Goal: Information Seeking & Learning: Find contact information

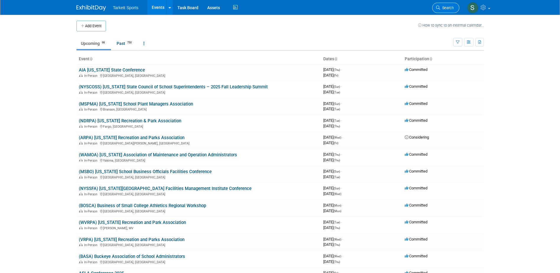
click at [443, 7] on span "Search" at bounding box center [447, 8] width 14 height 4
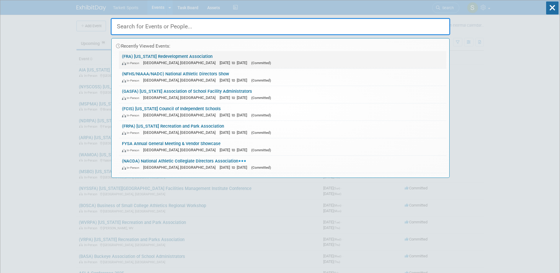
click at [160, 56] on link "(FRA) [US_STATE] Redevelopment Association In-Person [GEOGRAPHIC_DATA], [GEOGRA…" at bounding box center [283, 59] width 328 height 17
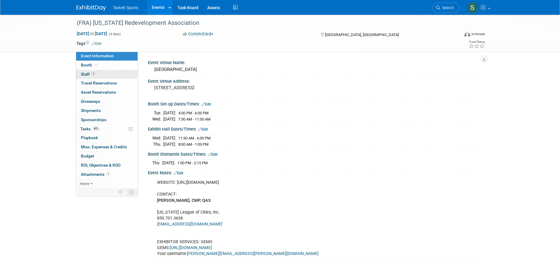
click at [81, 74] on span "Staff 1" at bounding box center [88, 74] width 15 height 5
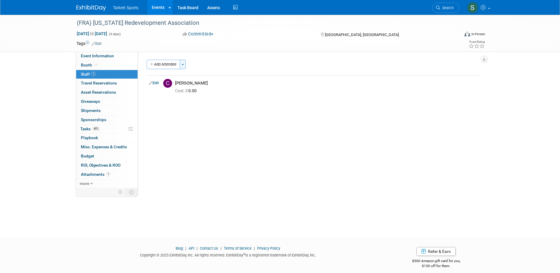
click at [183, 64] on span "button" at bounding box center [183, 64] width 2 height 1
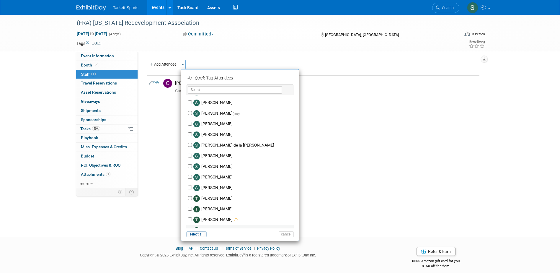
scroll to position [1270, 0]
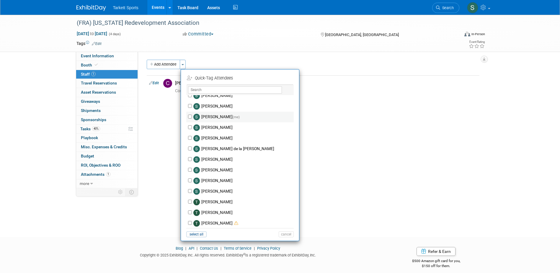
click at [210, 114] on label "Serge Silva (me)" at bounding box center [244, 117] width 104 height 11
click at [192, 115] on input "Serge Silva (me)" at bounding box center [190, 117] width 4 height 4
checkbox input "true"
click at [286, 80] on button "Apply" at bounding box center [284, 78] width 18 height 9
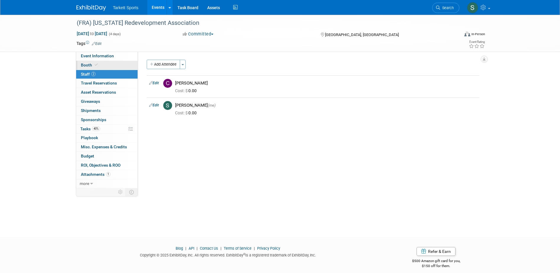
click at [86, 65] on span "Booth" at bounding box center [90, 65] width 18 height 5
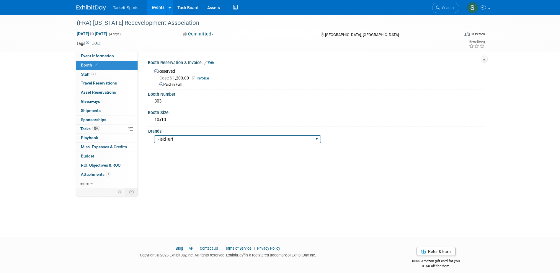
click at [298, 139] on select "FieldTurf FieldTurf, Classic Turf FieldTurf, Beynon FieldTurf, Indoor FieldTurf…" at bounding box center [237, 139] width 167 height 8
select select "FieldTurf, Beynon"
click at [154, 135] on select "FieldTurf FieldTurf, Classic Turf FieldTurf, Beynon FieldTurf, Indoor FieldTurf…" at bounding box center [237, 139] width 167 height 8
click at [105, 81] on span "Travel Reservations 0" at bounding box center [99, 83] width 36 height 5
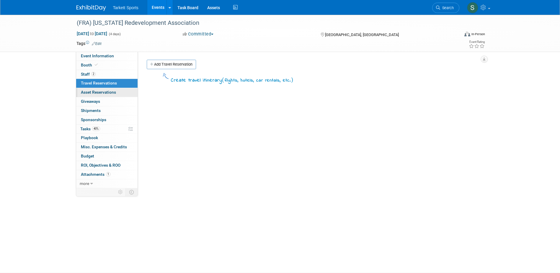
click at [103, 93] on span "Asset Reservations 0" at bounding box center [98, 92] width 35 height 5
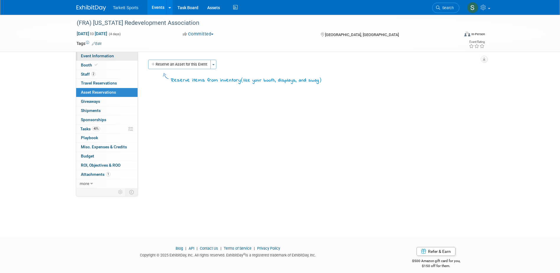
click at [98, 56] on span "Event Information" at bounding box center [97, 55] width 33 height 5
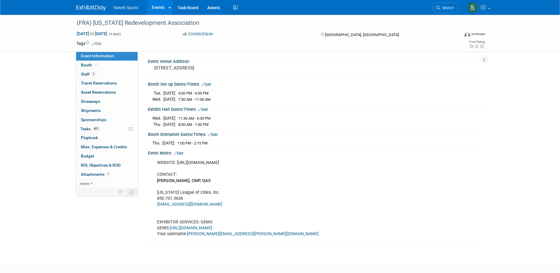
scroll to position [52, 0]
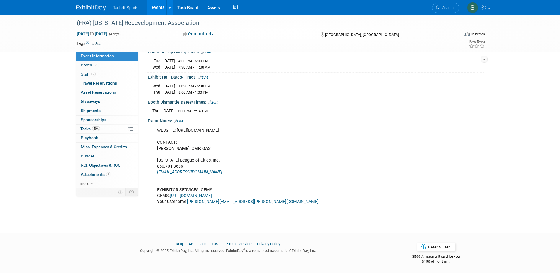
drag, startPoint x: 278, startPoint y: 129, endPoint x: 175, endPoint y: 127, distance: 102.2
click at [175, 127] on div "WEBSITE: https://redevelopment.net/2023-annual-conference/ CONTACT: Meredith Mo…" at bounding box center [286, 166] width 266 height 83
drag, startPoint x: 175, startPoint y: 127, endPoint x: 207, endPoint y: 130, distance: 32.0
copy div "https://redevelopment.net/2023-annual-conference/"
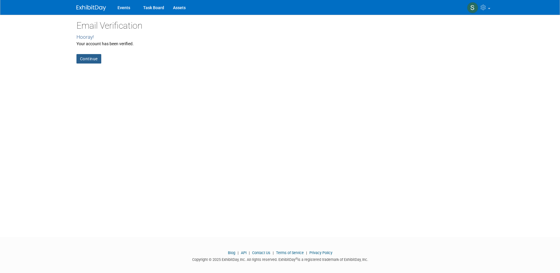
click at [91, 58] on link "Continue" at bounding box center [88, 58] width 25 height 9
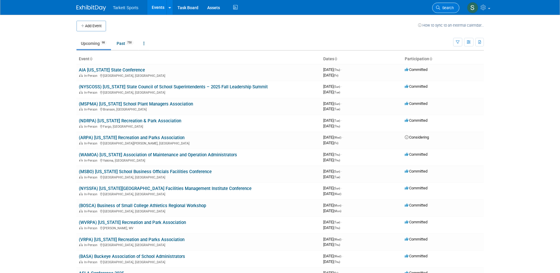
click at [445, 6] on span "Search" at bounding box center [447, 8] width 14 height 4
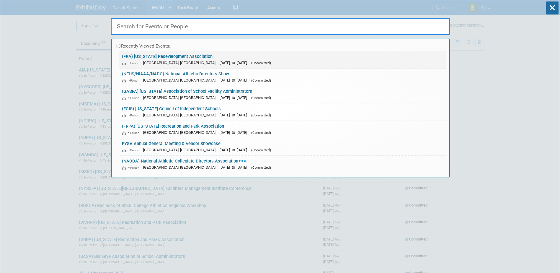
click at [174, 56] on link "(FRA) [US_STATE] Redevelopment Association In-Person [GEOGRAPHIC_DATA], [GEOGRA…" at bounding box center [283, 59] width 328 height 17
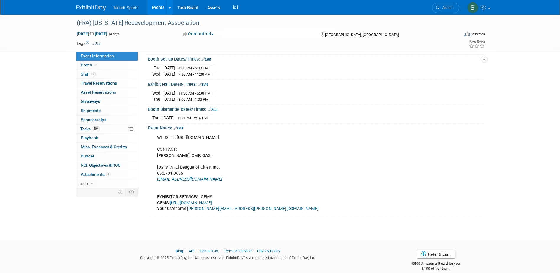
scroll to position [52, 0]
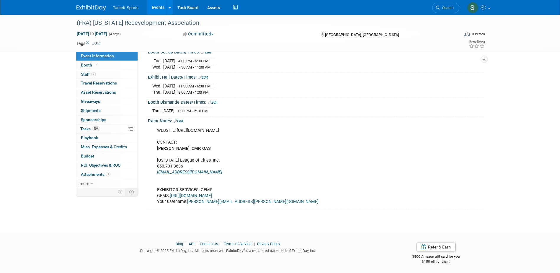
click at [202, 195] on link "[URL][DOMAIN_NAME]" at bounding box center [191, 195] width 42 height 5
click at [94, 174] on span "Attachments 1" at bounding box center [96, 174] width 30 height 5
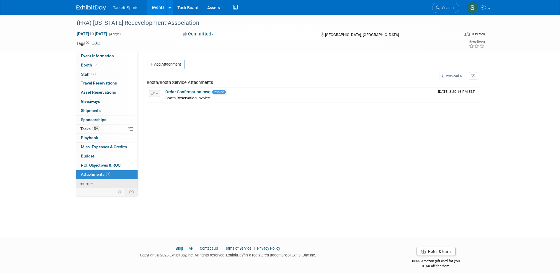
click at [84, 182] on span "more" at bounding box center [84, 183] width 9 height 5
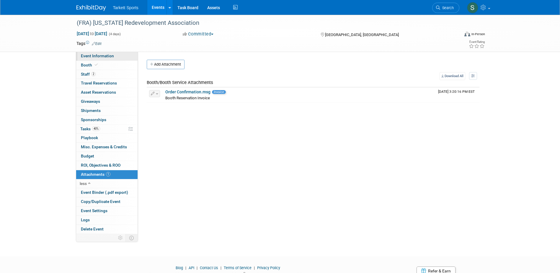
click at [96, 57] on span "Event Information" at bounding box center [97, 55] width 33 height 5
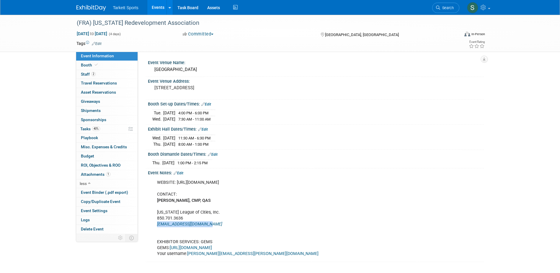
drag, startPoint x: 212, startPoint y: 224, endPoint x: 158, endPoint y: 224, distance: 54.3
click at [158, 224] on div "WEBSITE: https://redevelopment.net/2023-annual-conference/ CONTACT: Meredith Mo…" at bounding box center [286, 218] width 266 height 83
copy link "mmontgomery@flcities.com"
